Goal: Task Accomplishment & Management: Complete application form

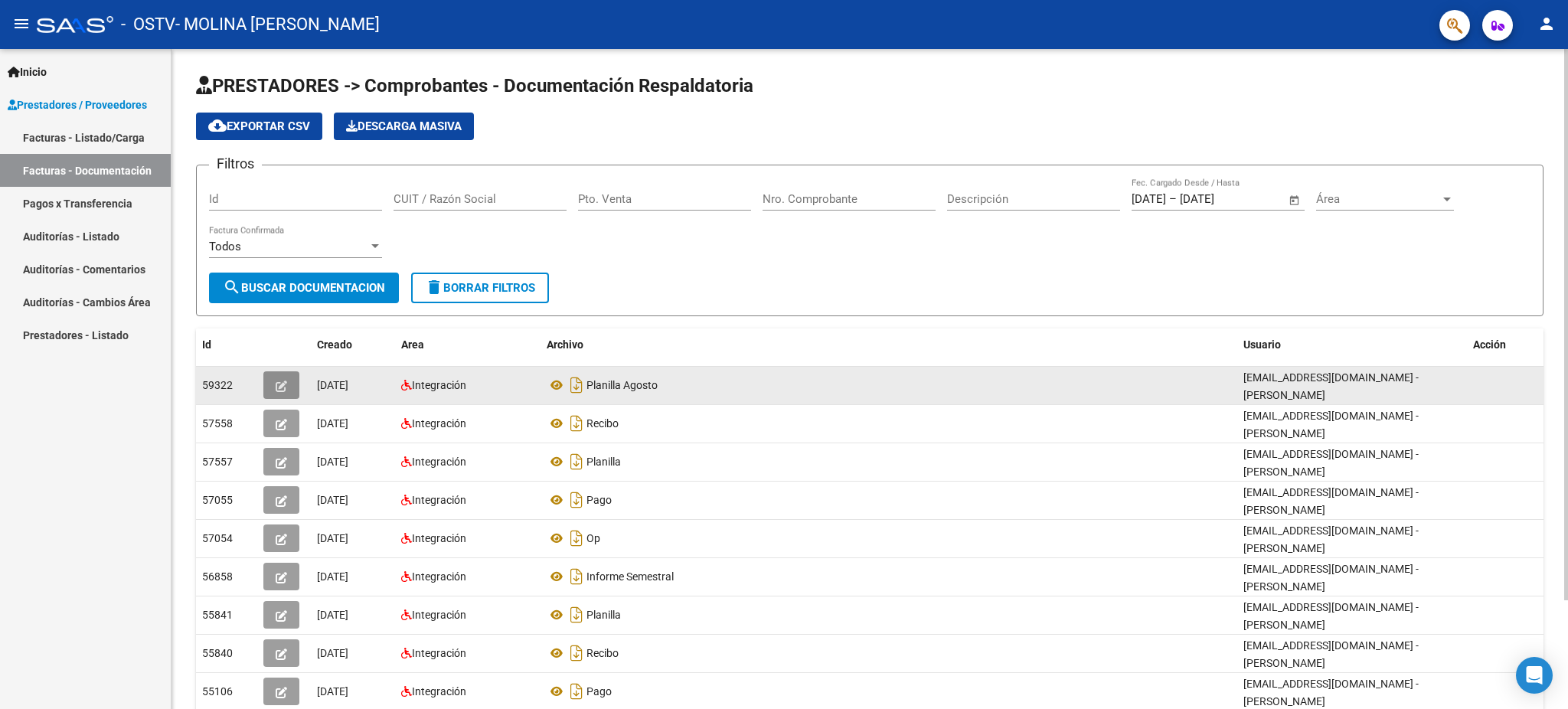
click at [284, 386] on icon "button" at bounding box center [281, 385] width 11 height 11
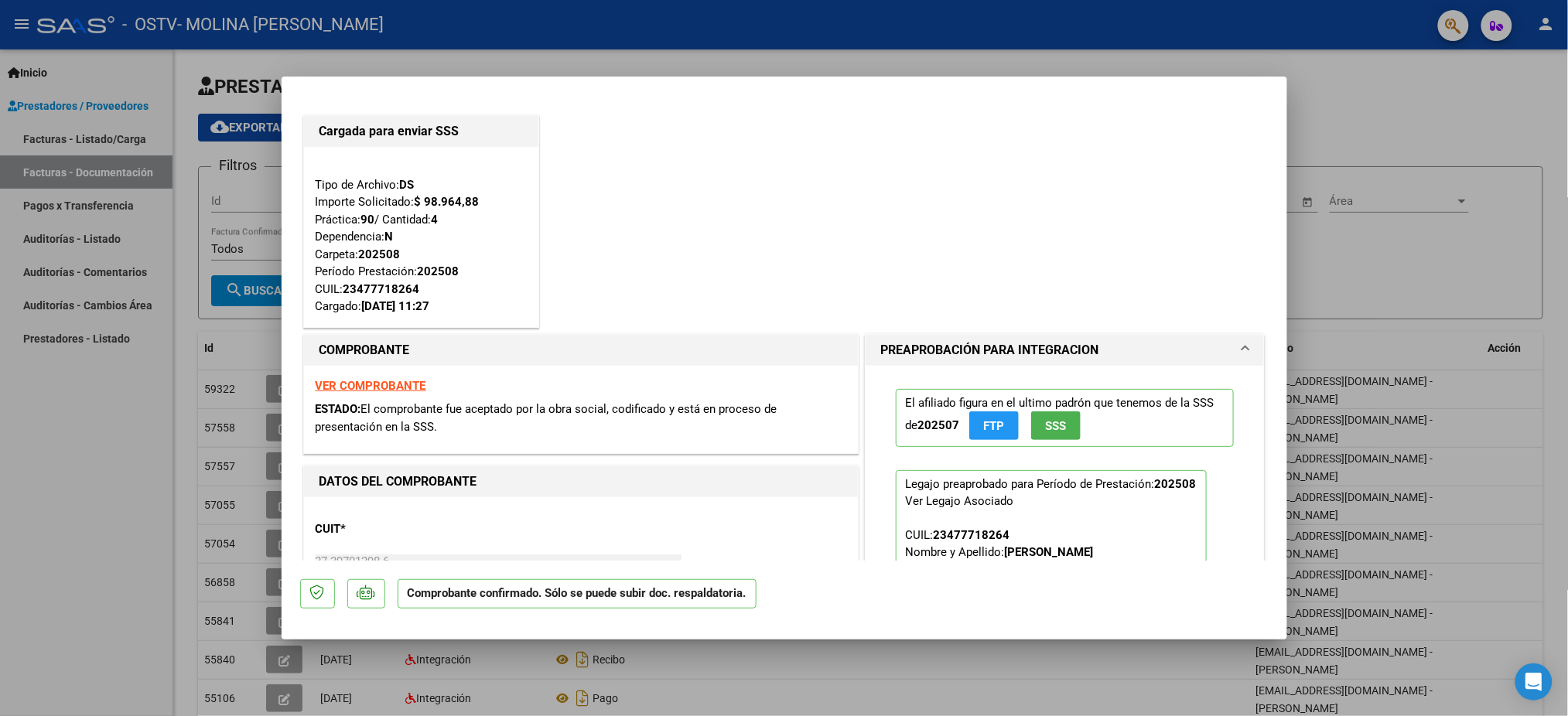
click at [48, 442] on div at bounding box center [784, 358] width 1568 height 716
type input "$ 0,00"
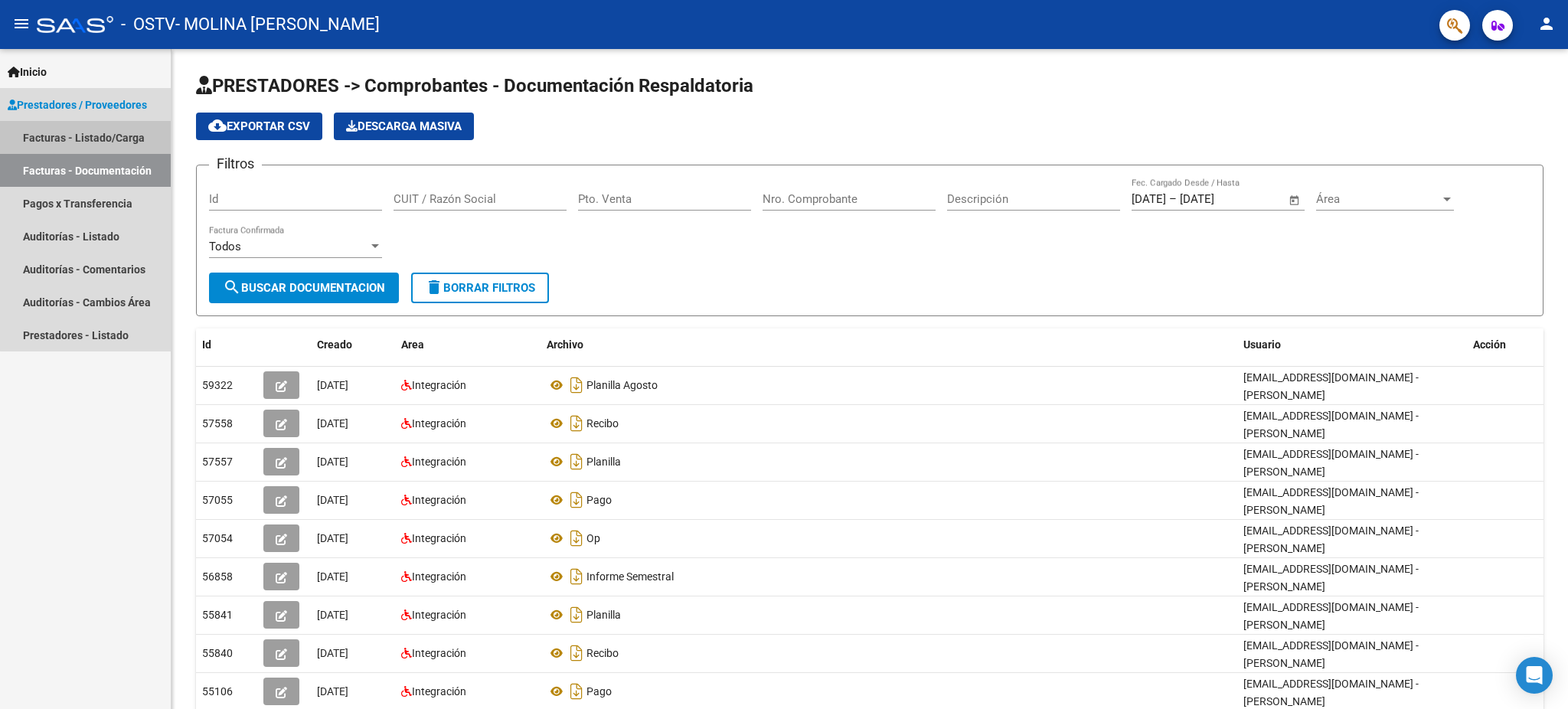
click at [106, 133] on link "Facturas - Listado/Carga" at bounding box center [85, 138] width 171 height 33
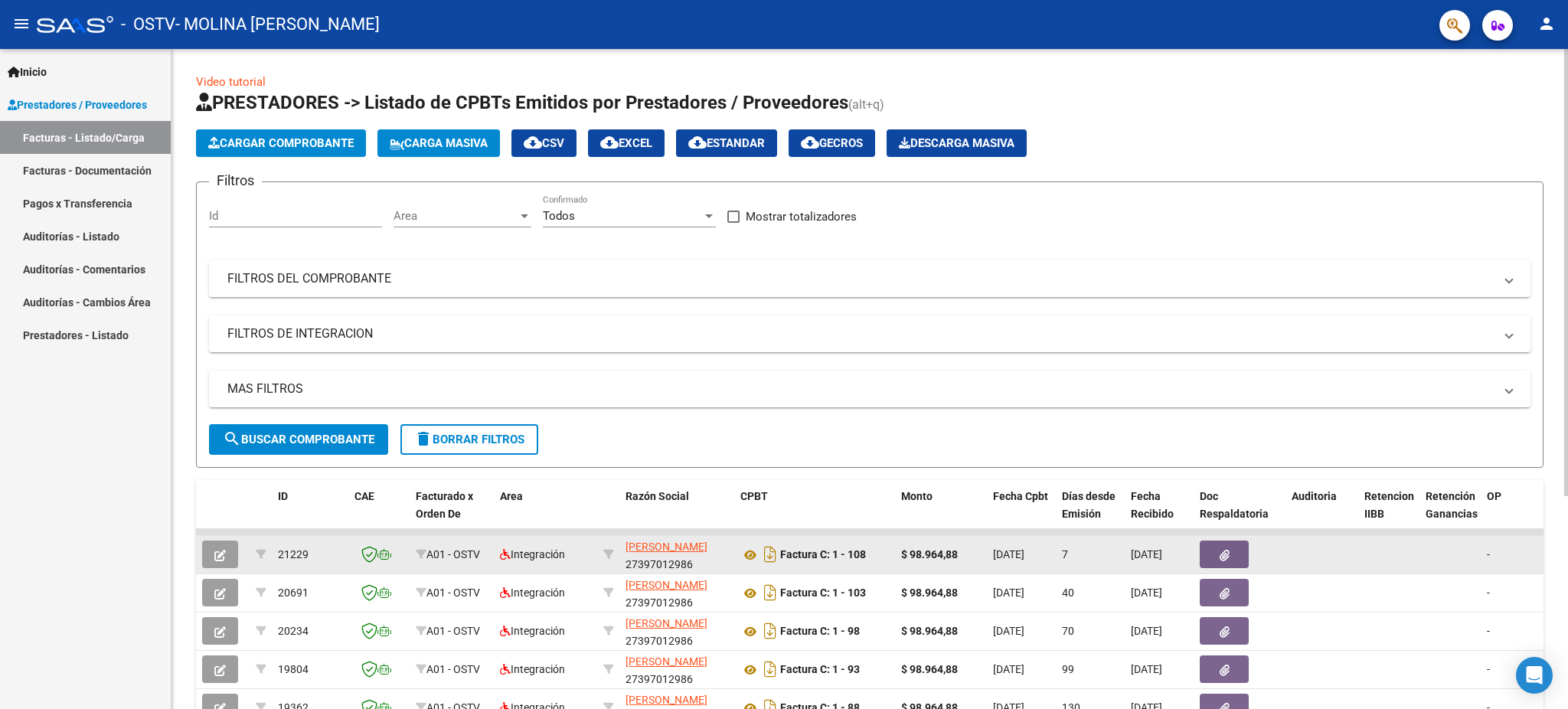
click at [217, 556] on icon "button" at bounding box center [220, 556] width 11 height 11
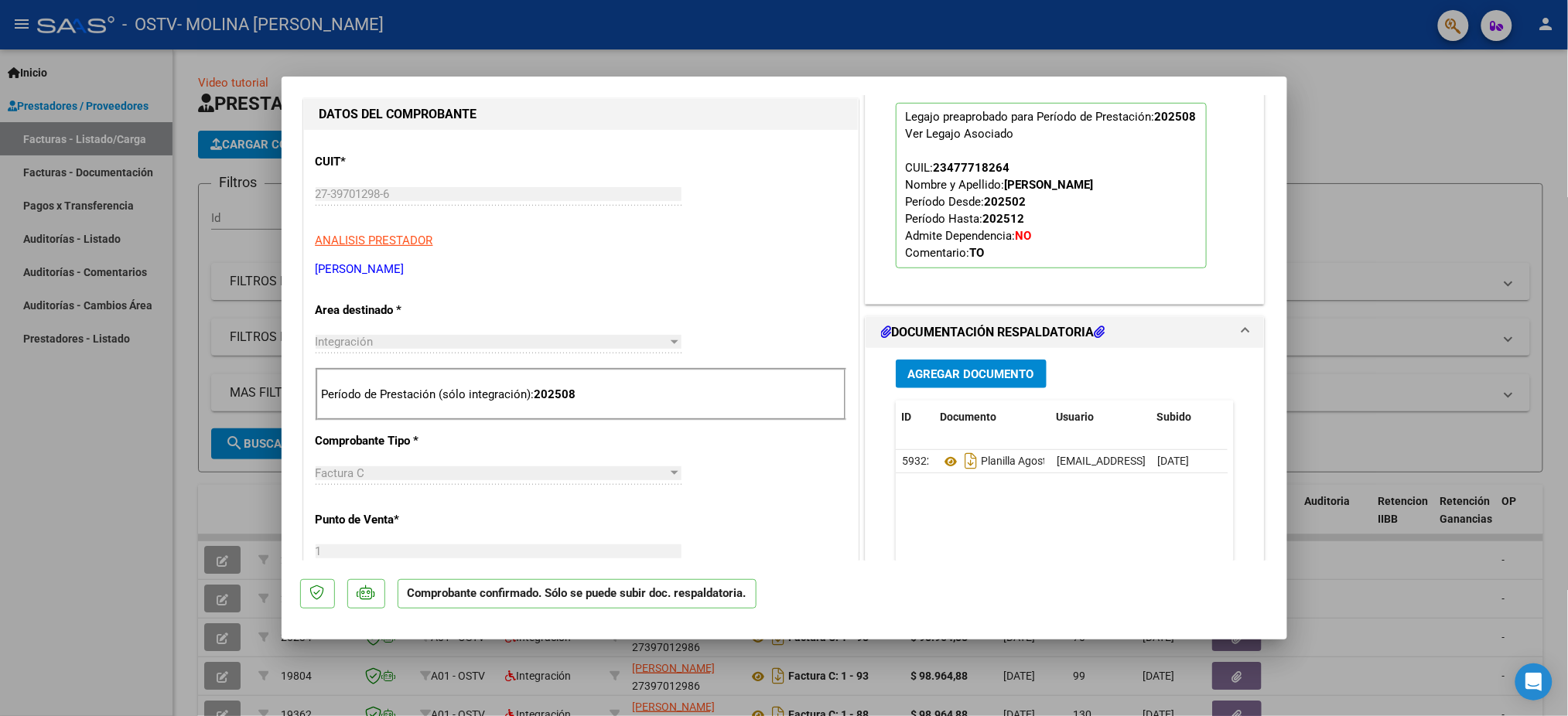
scroll to position [491, 0]
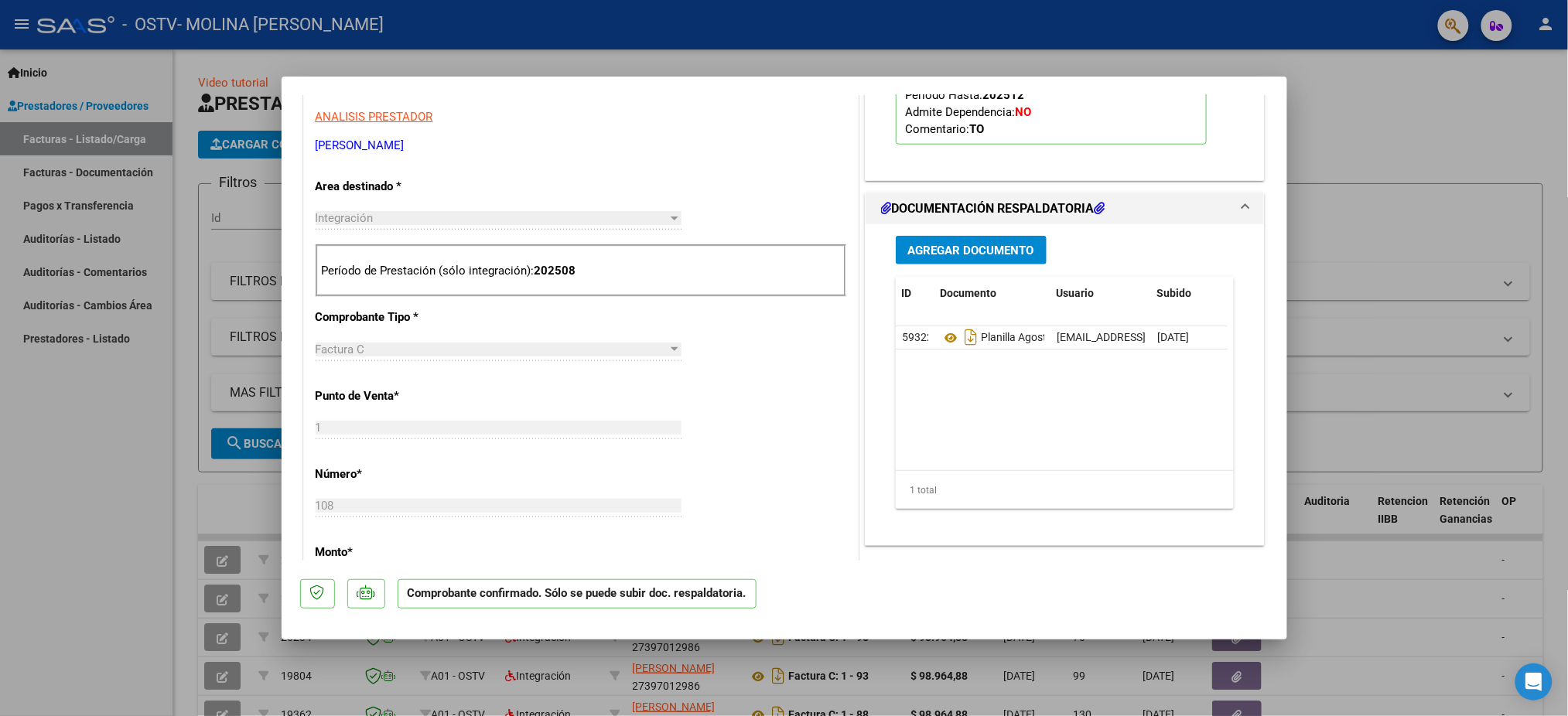
click at [52, 479] on div at bounding box center [784, 358] width 1568 height 716
type input "$ 0,00"
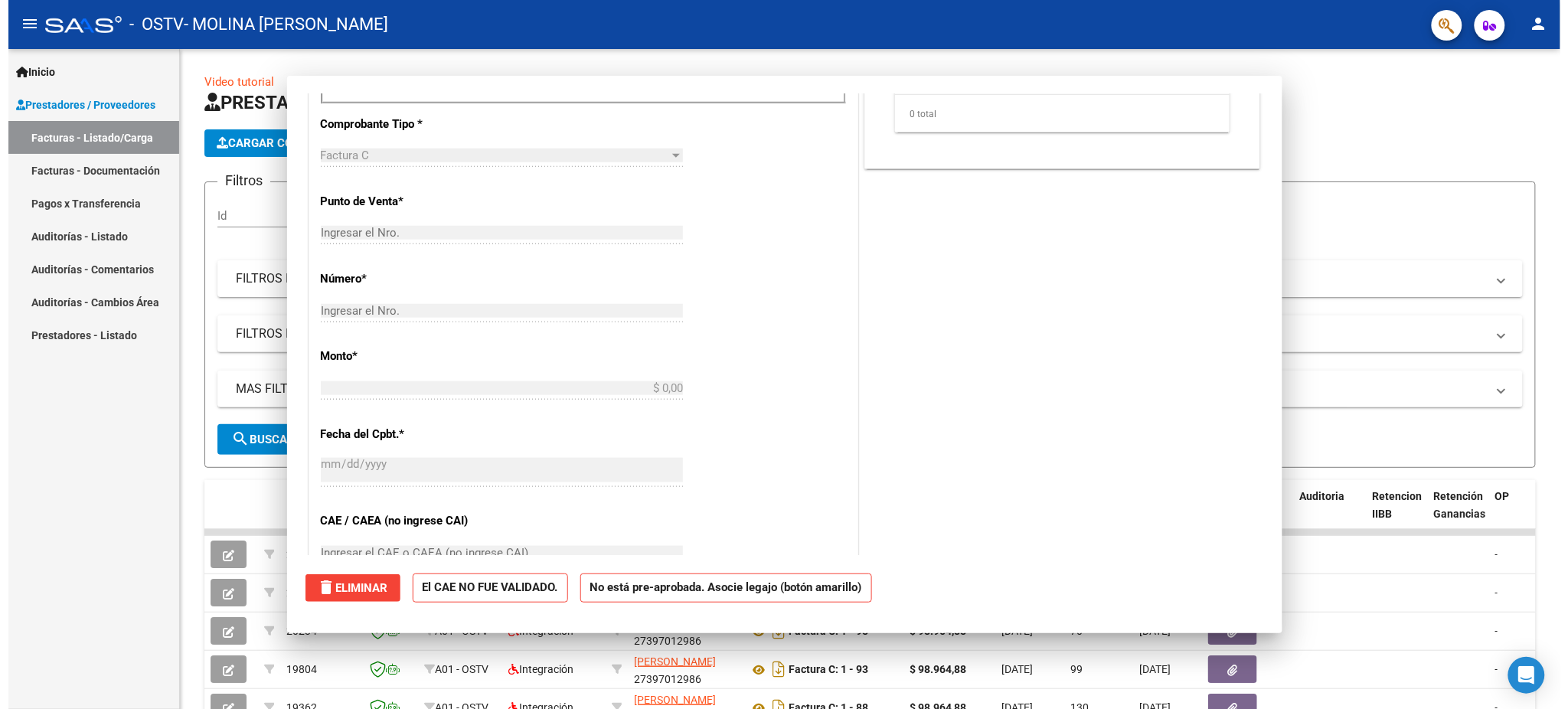
scroll to position [0, 0]
